Goal: Ask a question

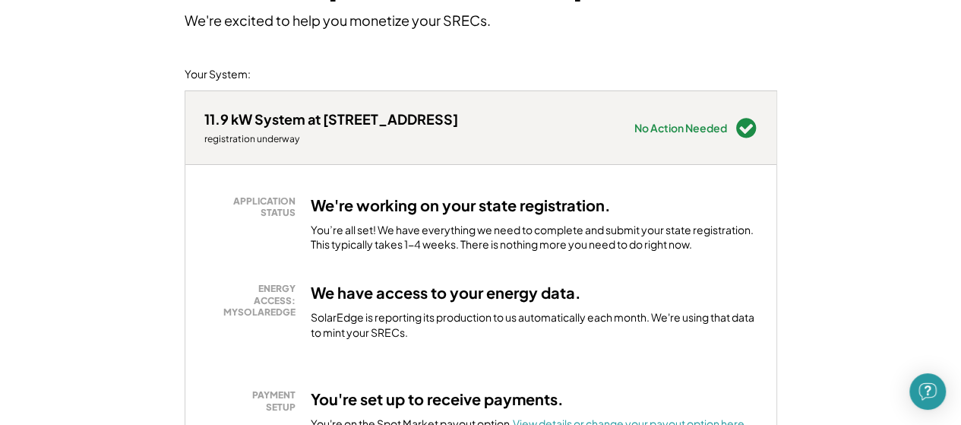
scroll to position [153, 0]
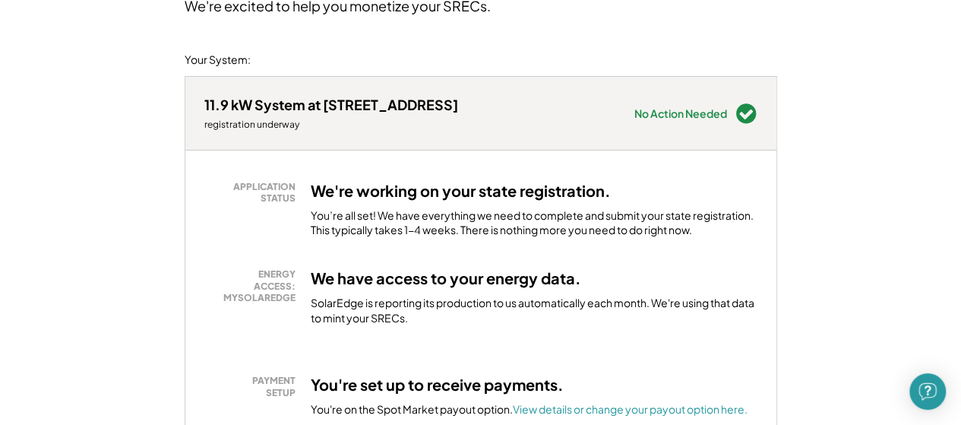
click at [549, 338] on div "ENERGY ACCESS: MYSOLAREDGE We have access to your energy data. SolarEdge is rep…" at bounding box center [480, 306] width 553 height 76
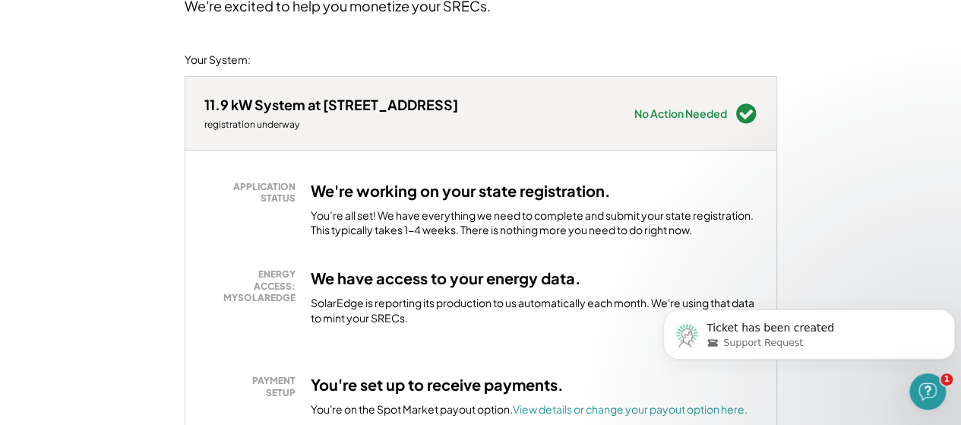
scroll to position [0, 0]
click at [824, 340] on div "Support Request" at bounding box center [821, 343] width 229 height 14
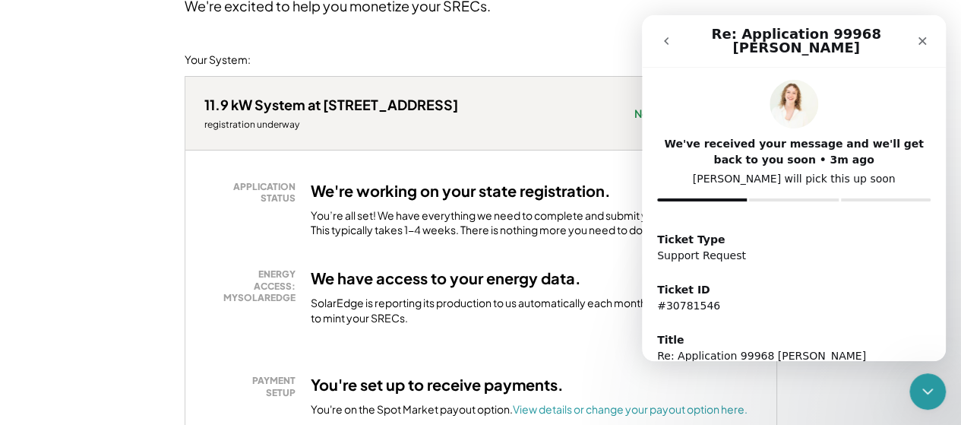
click at [788, 106] on img "Intercom messenger" at bounding box center [794, 104] width 49 height 49
click at [924, 43] on icon "Close" at bounding box center [923, 41] width 8 height 8
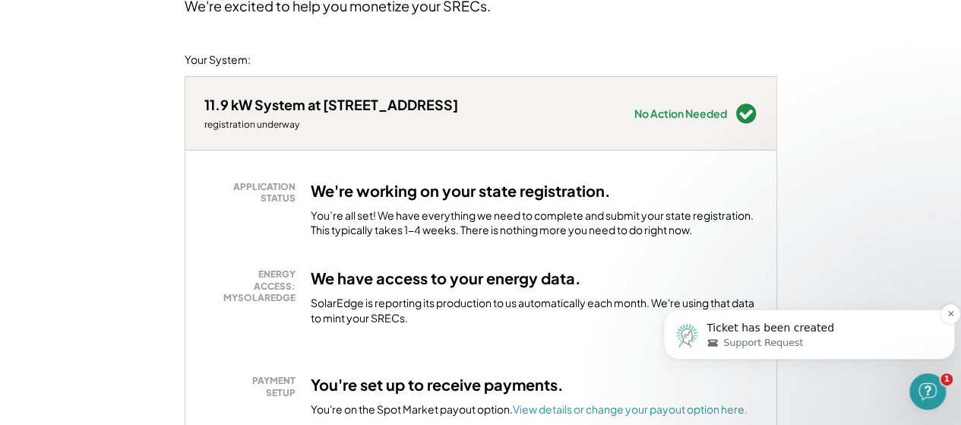
click at [780, 347] on span "Support Request" at bounding box center [763, 343] width 80 height 14
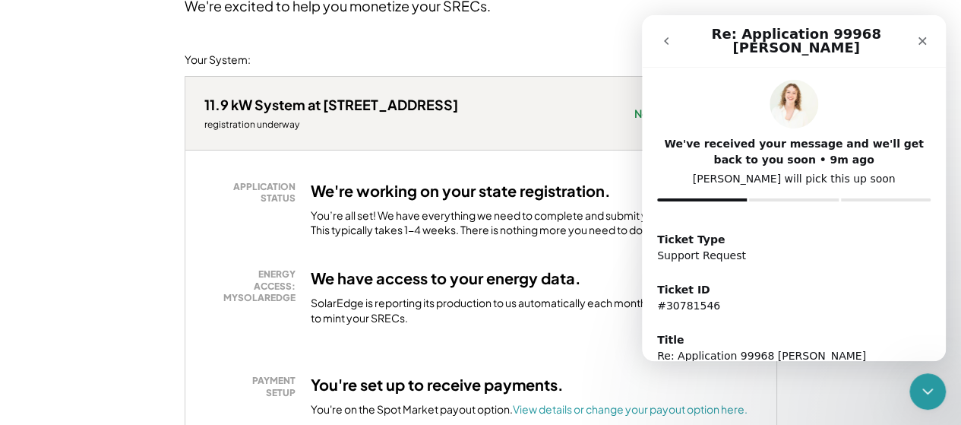
scroll to position [85, 0]
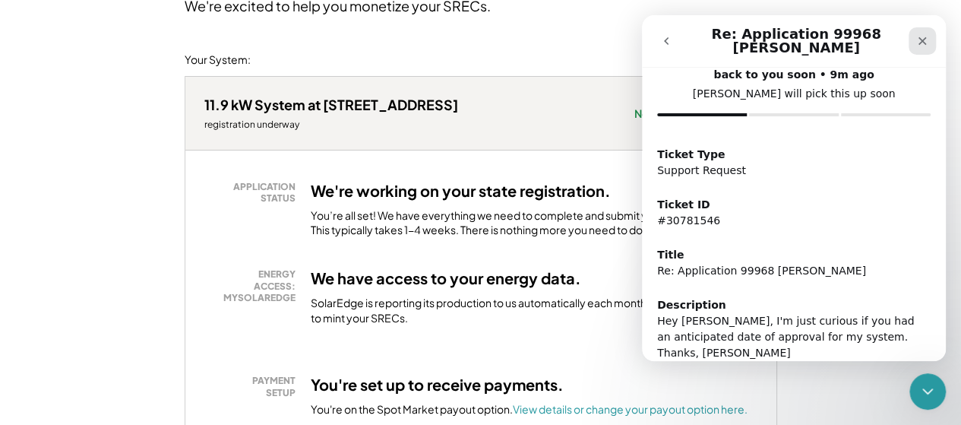
click at [922, 42] on icon "Close" at bounding box center [923, 41] width 8 height 8
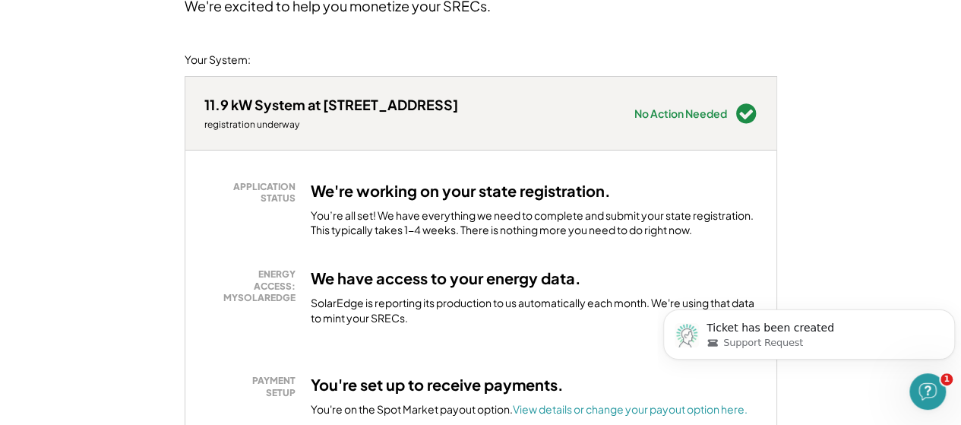
scroll to position [0, 0]
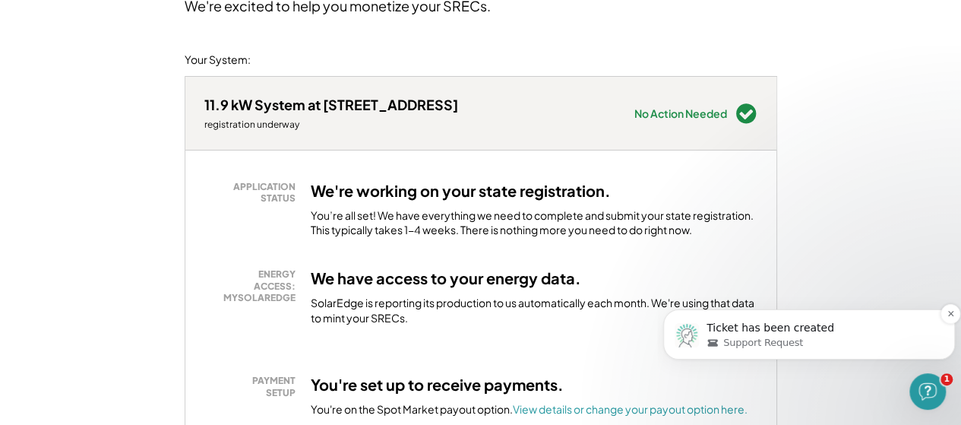
click at [872, 334] on p "Ticket has been created" at bounding box center [821, 328] width 229 height 15
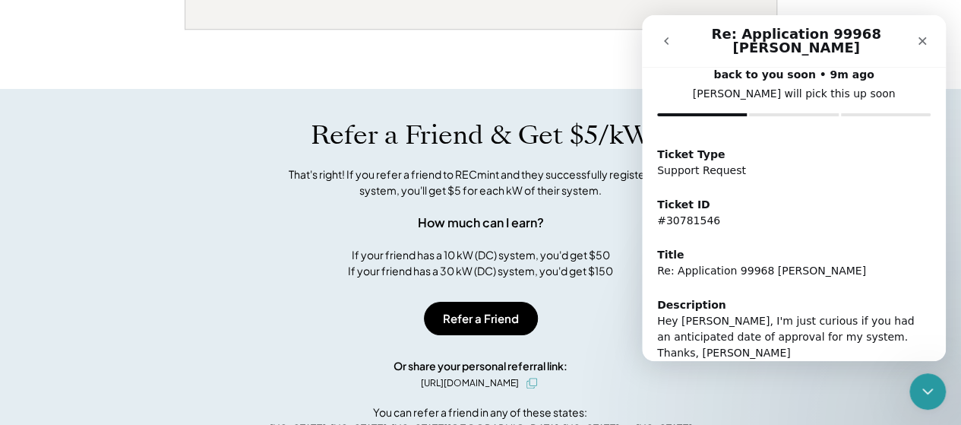
scroll to position [647, 0]
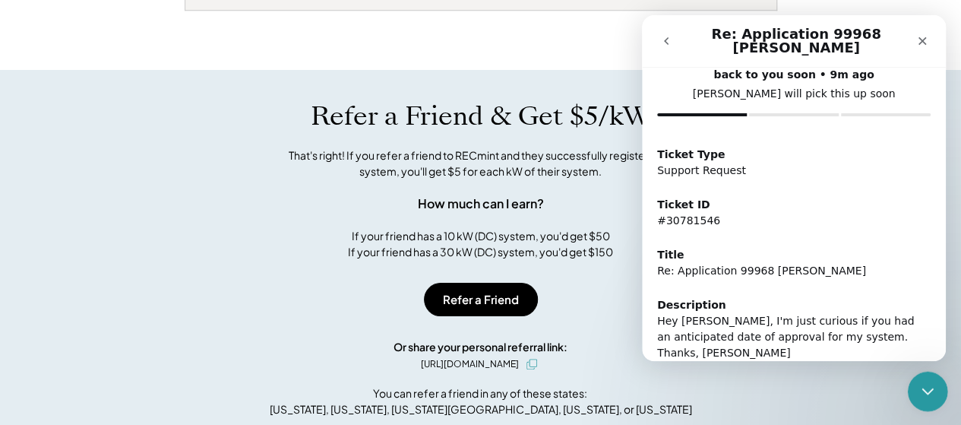
click at [930, 383] on icon "Close Intercom Messenger" at bounding box center [925, 389] width 18 height 18
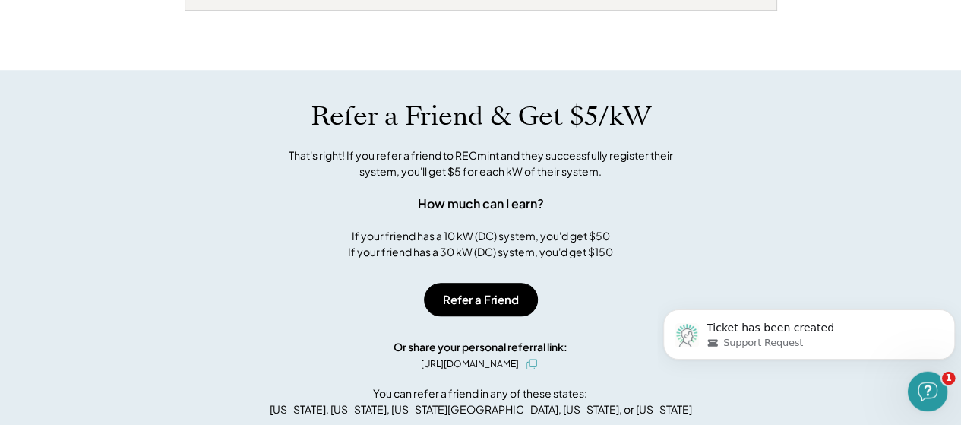
scroll to position [0, 0]
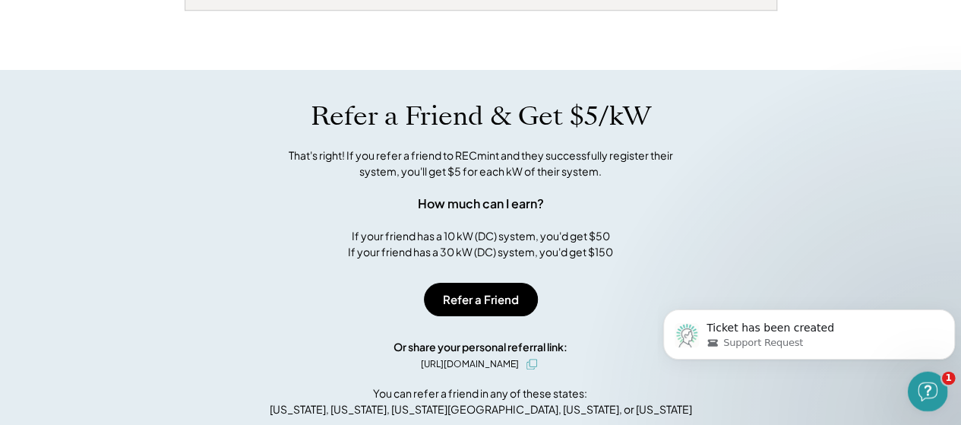
click at [928, 386] on icon "Open Intercom Messenger" at bounding box center [925, 389] width 25 height 25
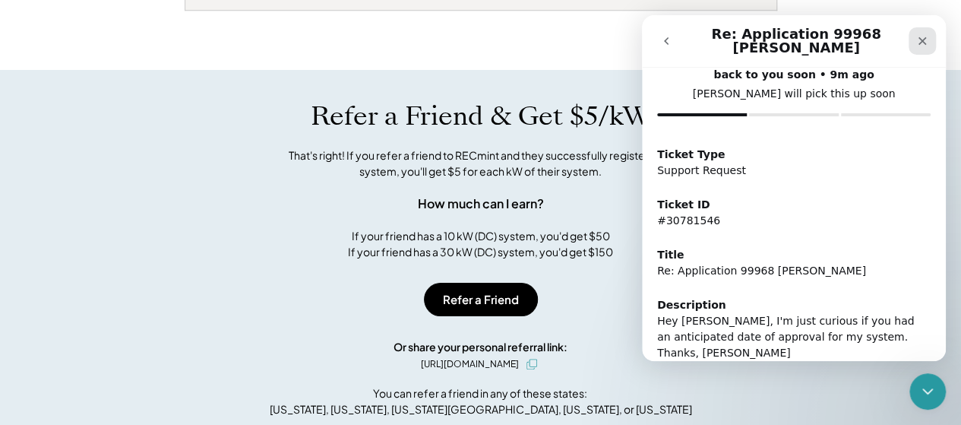
click at [928, 41] on icon "Close" at bounding box center [922, 41] width 12 height 12
